Goal: Obtain resource: Download file/media

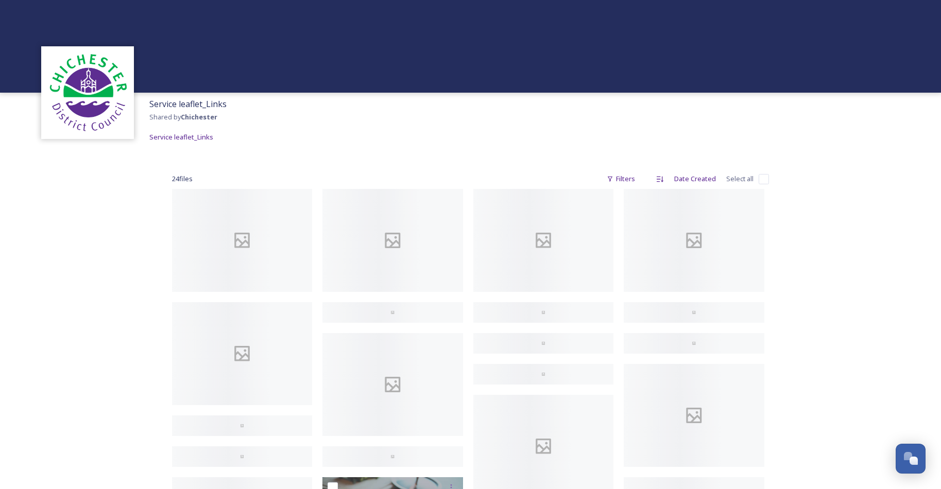
click at [113, 326] on div "Service leaflet_Links Shared by Chichester Service leaflet_Links 24 file s Filt…" at bounding box center [470, 336] width 941 height 673
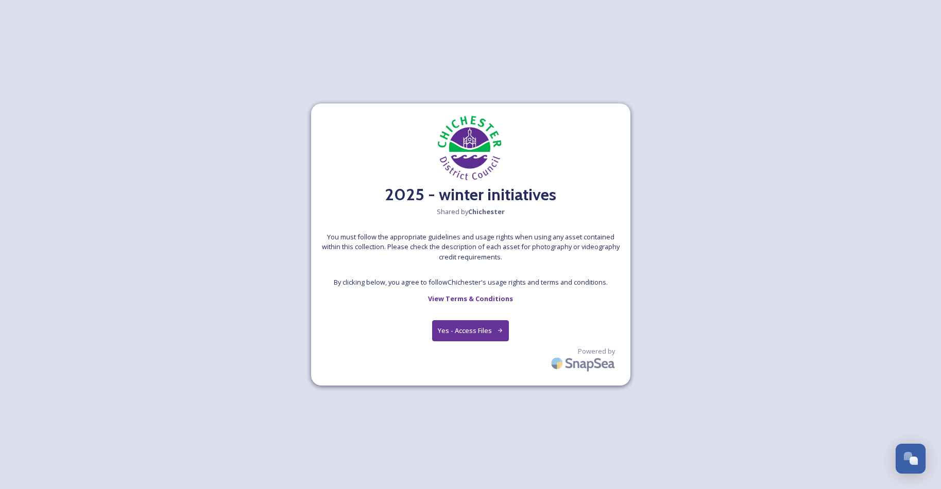
click at [474, 334] on button "Yes - Access Files" at bounding box center [470, 330] width 77 height 21
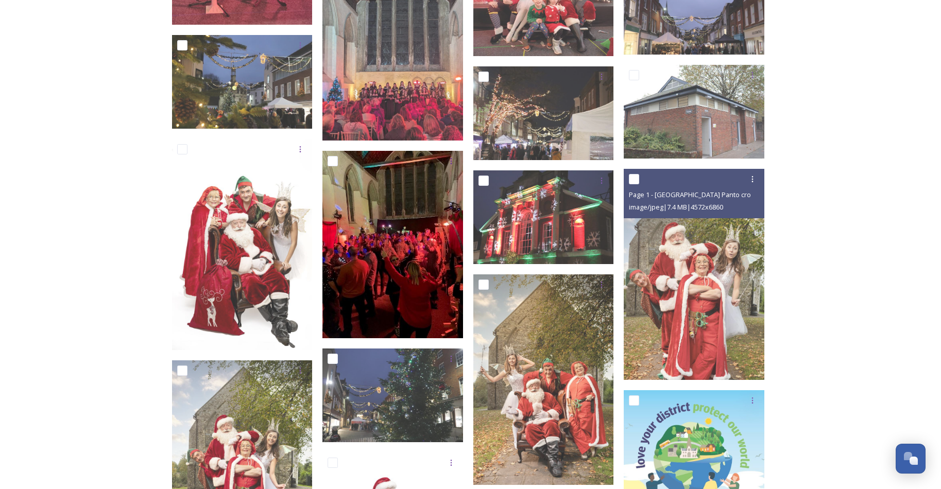
scroll to position [1241, 0]
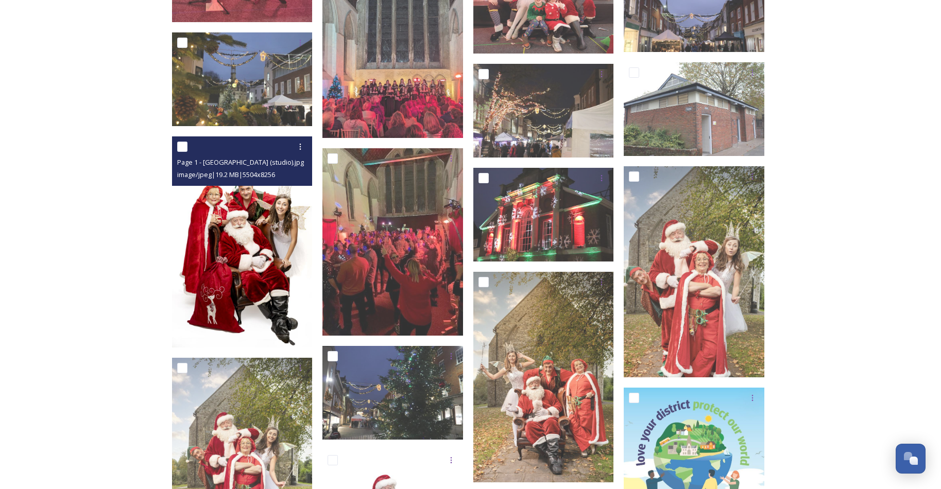
click at [181, 144] on input "checkbox" at bounding box center [182, 147] width 10 height 10
checkbox input "true"
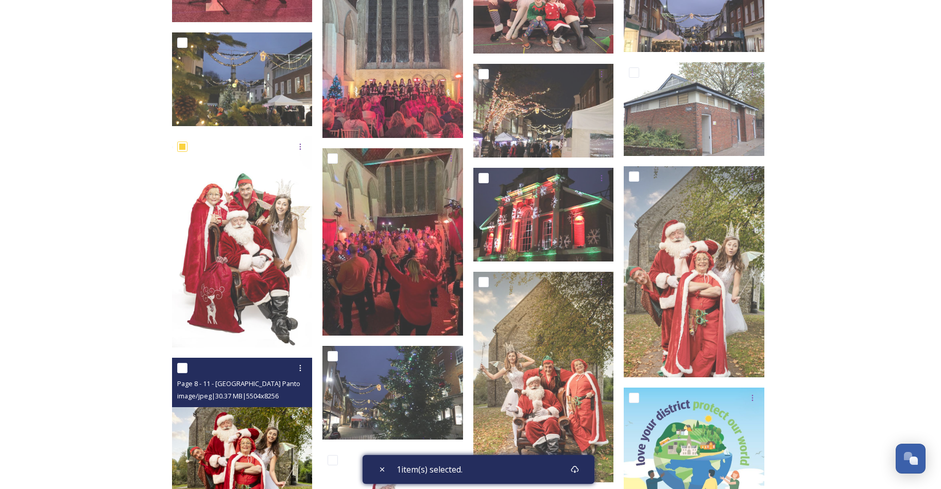
click at [182, 367] on input "checkbox" at bounding box center [182, 368] width 10 height 10
checkbox input "true"
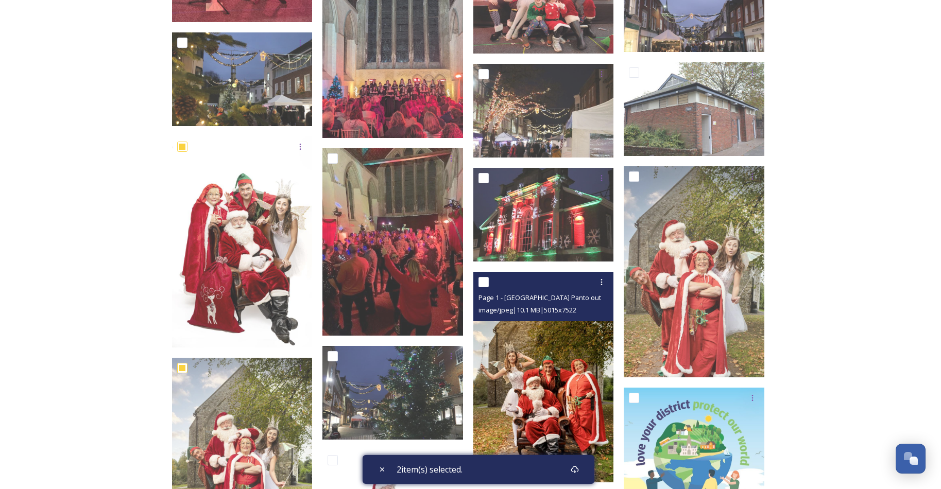
click at [485, 281] on input "checkbox" at bounding box center [484, 282] width 10 height 10
checkbox input "true"
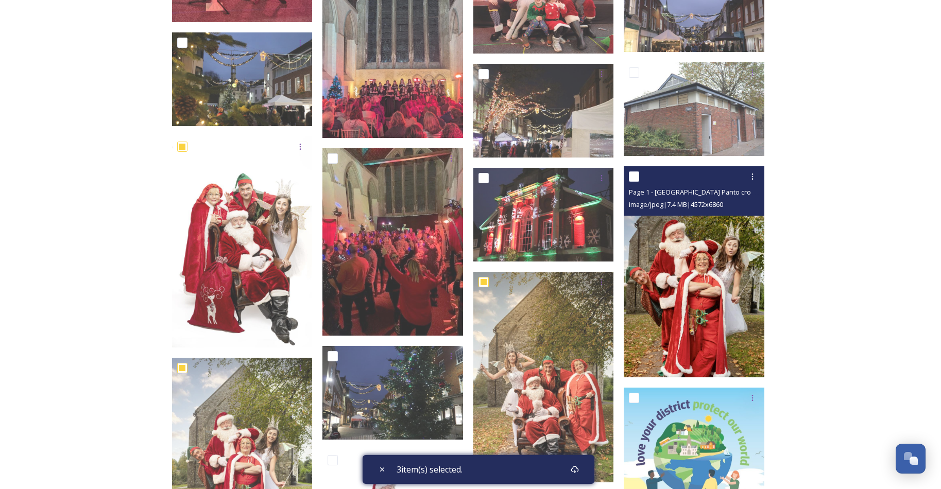
click at [634, 174] on input "checkbox" at bounding box center [634, 177] width 10 height 10
checkbox input "true"
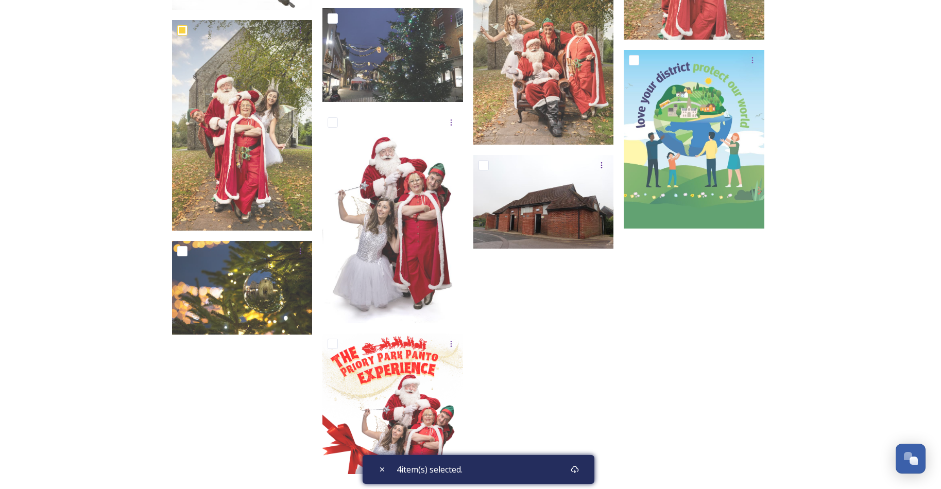
scroll to position [1595, 0]
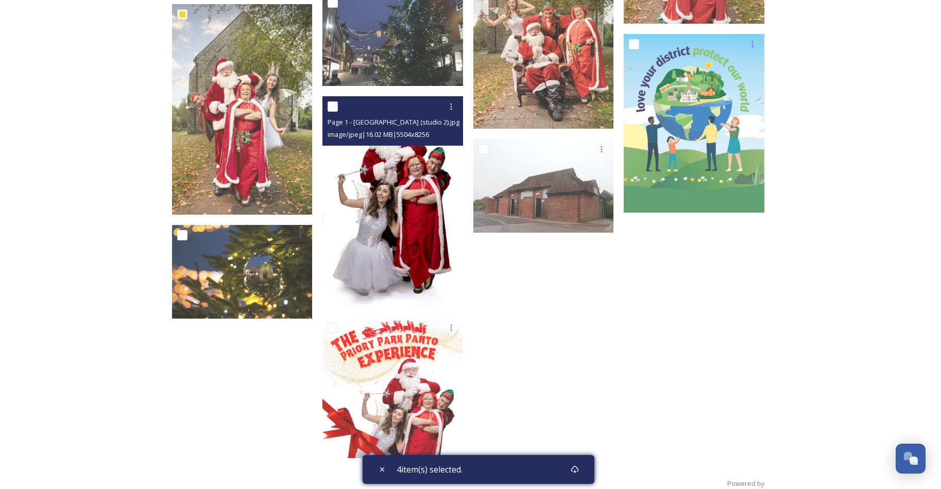
click at [334, 104] on input "checkbox" at bounding box center [333, 106] width 10 height 10
checkbox input "true"
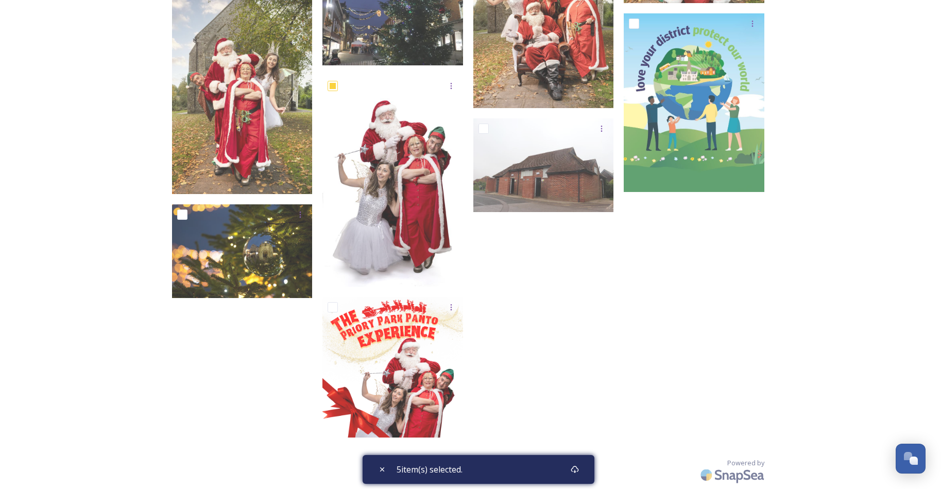
scroll to position [1623, 0]
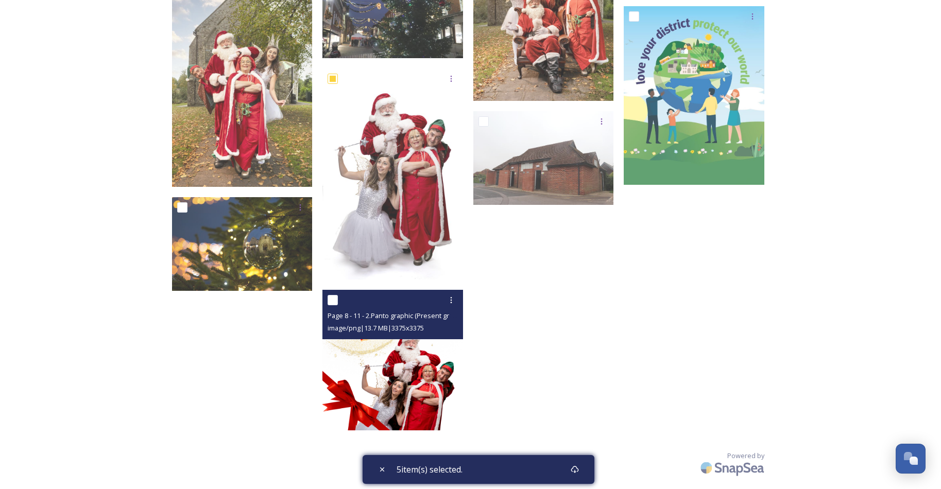
click at [333, 298] on input "checkbox" at bounding box center [333, 300] width 10 height 10
click at [330, 298] on input "checkbox" at bounding box center [333, 300] width 10 height 10
checkbox input "false"
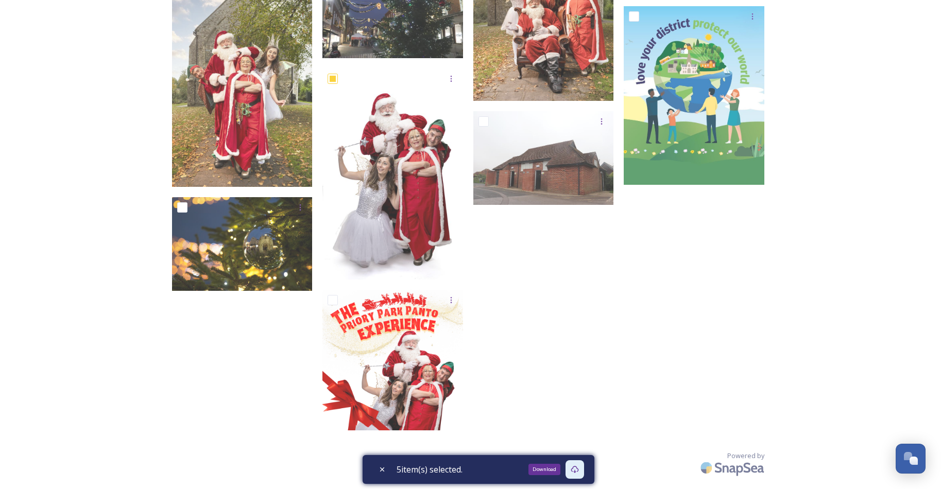
click at [575, 467] on icon at bounding box center [575, 470] width 8 height 8
